Goal: Task Accomplishment & Management: Manage account settings

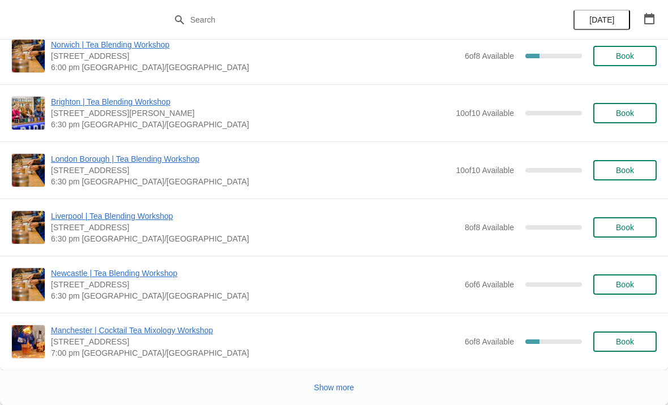
scroll to position [1554, 0]
click at [330, 384] on span "Show more" at bounding box center [334, 387] width 40 height 9
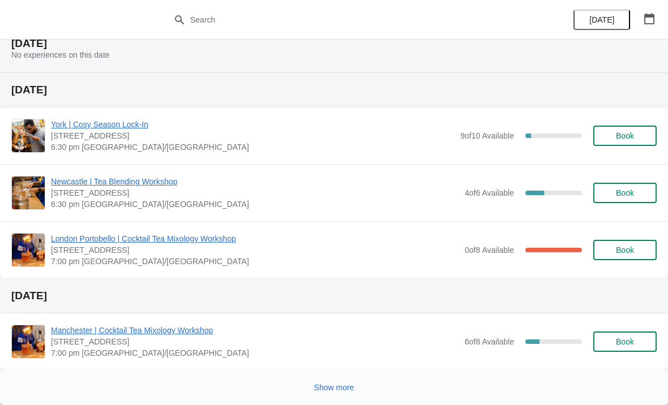
scroll to position [2690, 0]
click at [336, 385] on span "Show more" at bounding box center [334, 387] width 40 height 9
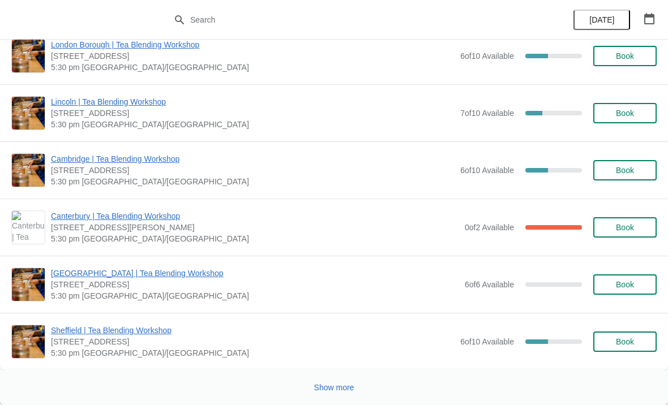
scroll to position [5014, 0]
click at [318, 393] on button "Show more" at bounding box center [334, 387] width 49 height 20
click at [330, 387] on icon at bounding box center [334, 387] width 16 height 16
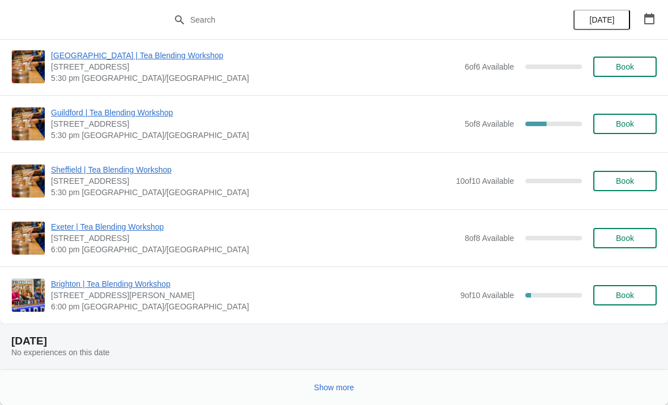
scroll to position [6447, 0]
click at [328, 390] on span "Show more" at bounding box center [334, 387] width 40 height 9
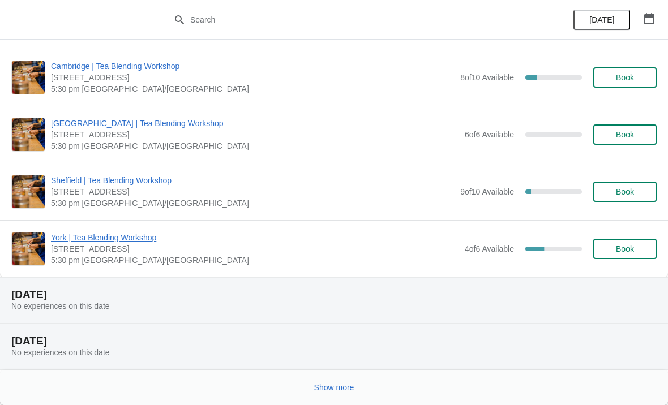
scroll to position [7869, 0]
click at [327, 388] on span "Show more" at bounding box center [334, 387] width 40 height 9
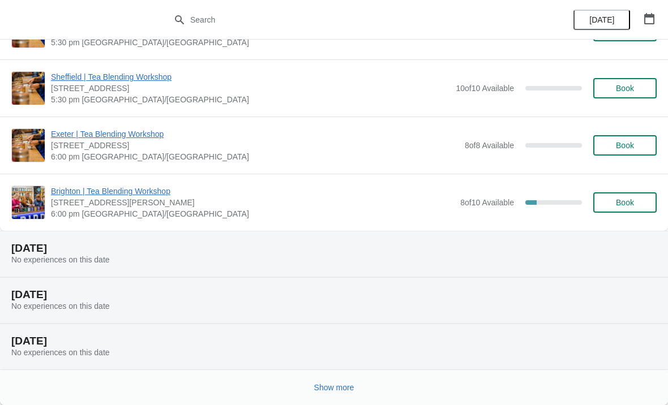
scroll to position [9462, 0]
click at [334, 381] on button "Show more" at bounding box center [334, 387] width 49 height 20
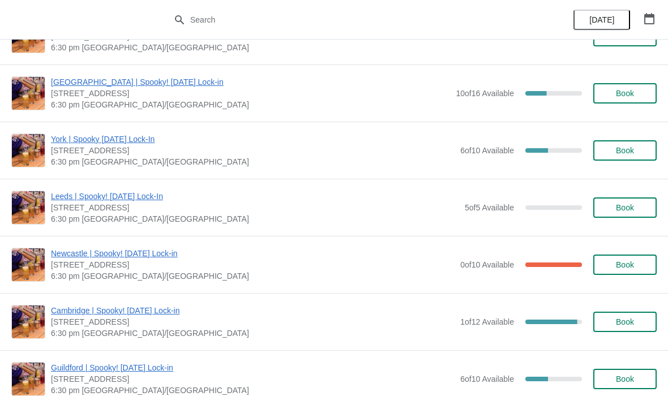
scroll to position [10488, 0]
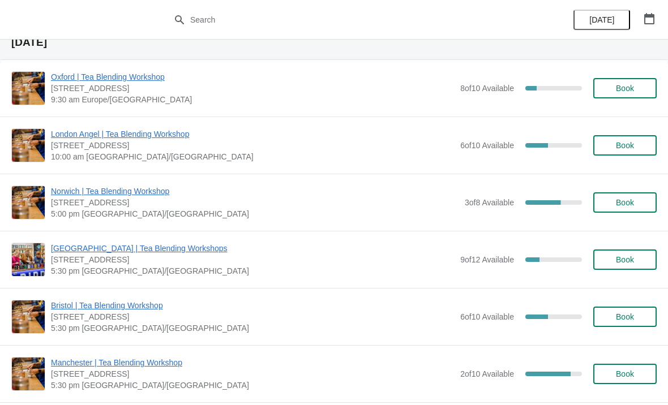
scroll to position [379, 0]
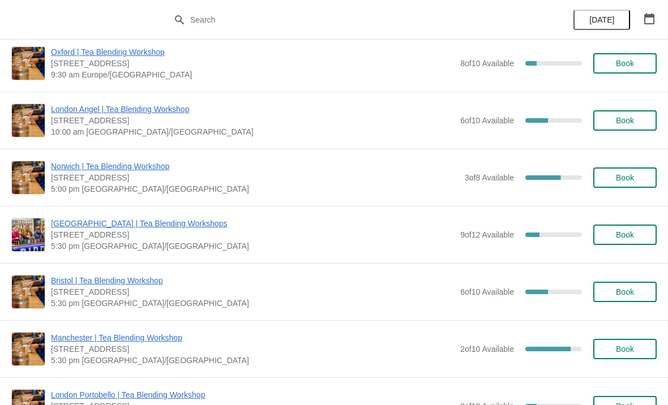
click at [161, 286] on span "Bristol | Tea Blending Workshop" at bounding box center [252, 280] width 403 height 11
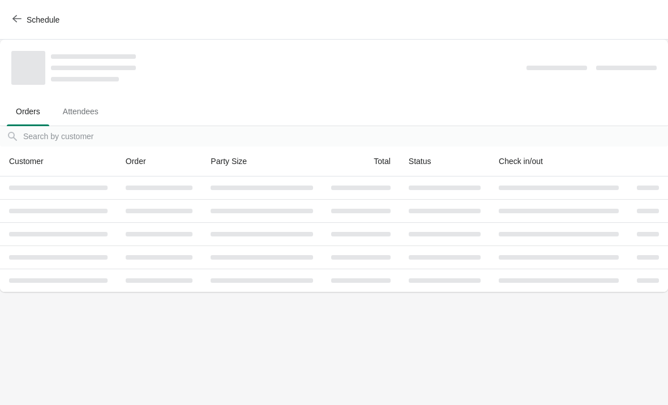
scroll to position [0, 0]
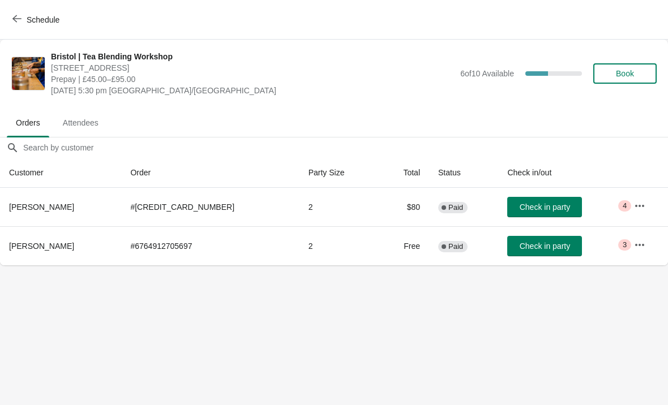
click at [635, 214] on button "button" at bounding box center [639, 206] width 20 height 20
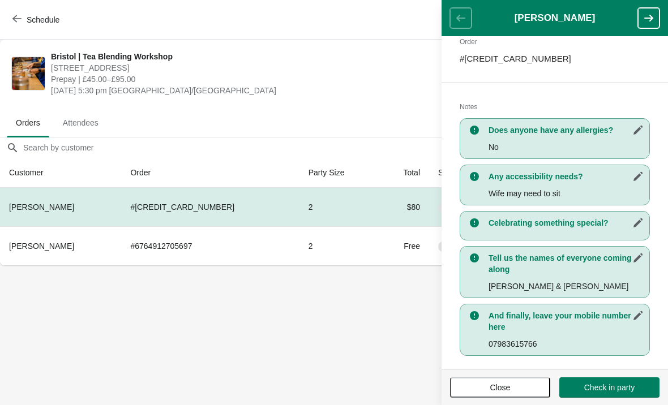
scroll to position [196, 0]
click at [268, 324] on body "Schedule [GEOGRAPHIC_DATA] | Tea Blending Workshop [STREET_ADDRESS] | £45.00–£9…" at bounding box center [334, 202] width 668 height 405
click at [495, 377] on button "Close" at bounding box center [500, 387] width 100 height 20
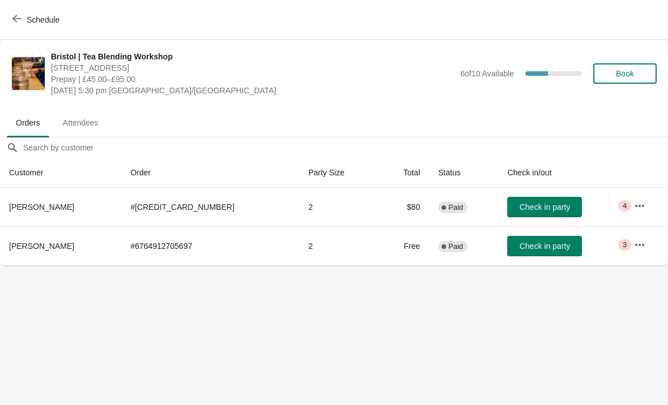
click at [635, 244] on icon "button" at bounding box center [639, 244] width 9 height 2
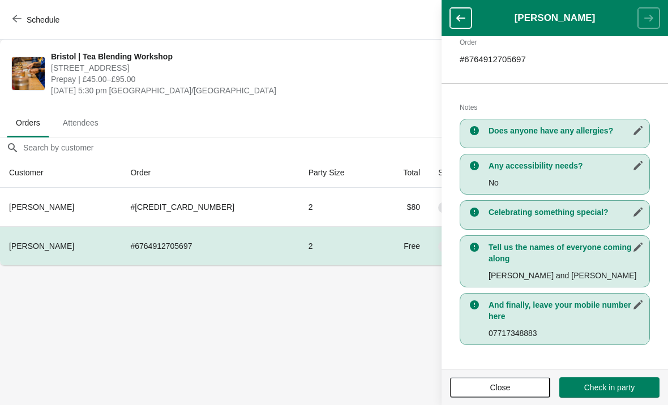
scroll to position [184, 0]
